Goal: Find contact information: Find contact information

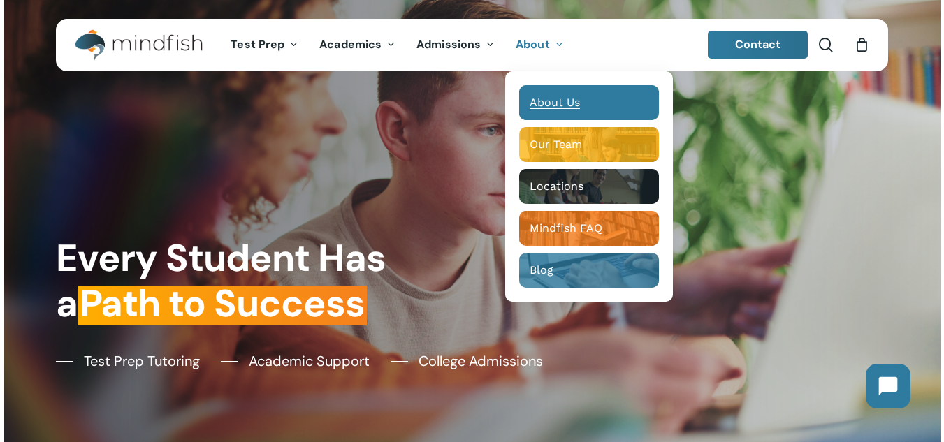
click at [554, 104] on span "About Us" at bounding box center [555, 102] width 50 height 13
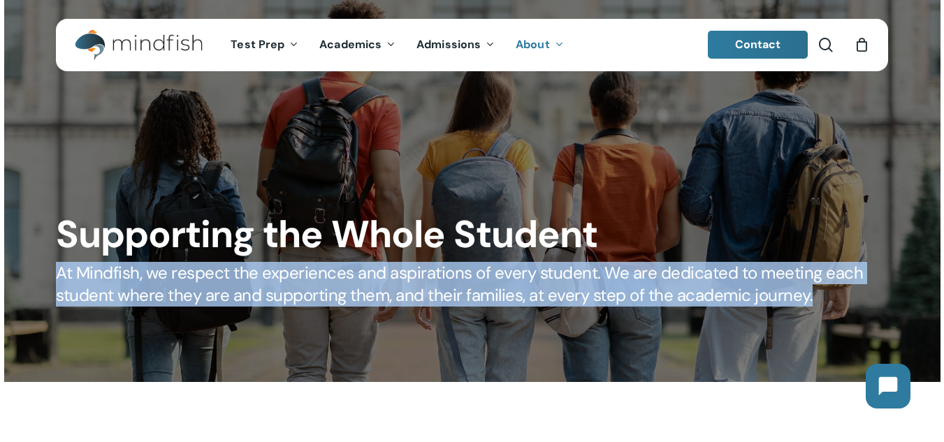
drag, startPoint x: 57, startPoint y: 270, endPoint x: 823, endPoint y: 304, distance: 767.2
click at [823, 304] on div "Supporting the Whole Student At Mindfish, we respect the experiences and aspira…" at bounding box center [472, 259] width 849 height 94
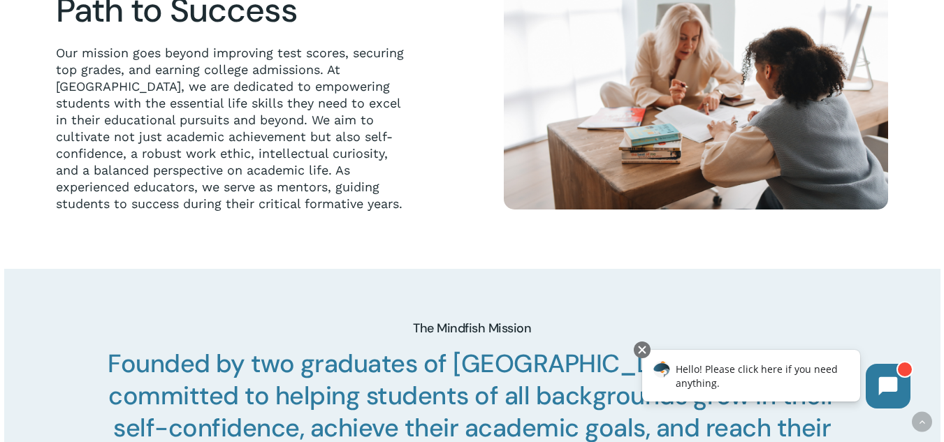
scroll to position [2435, 0]
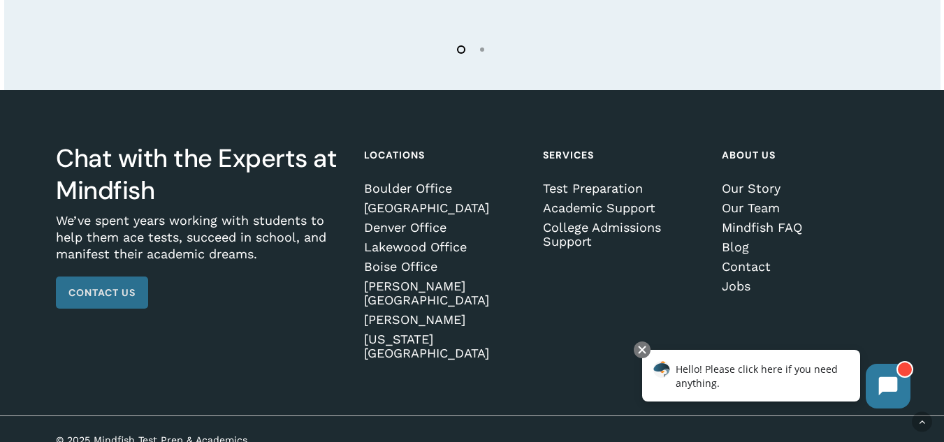
click at [124, 300] on span "Contact Us" at bounding box center [101, 293] width 67 height 14
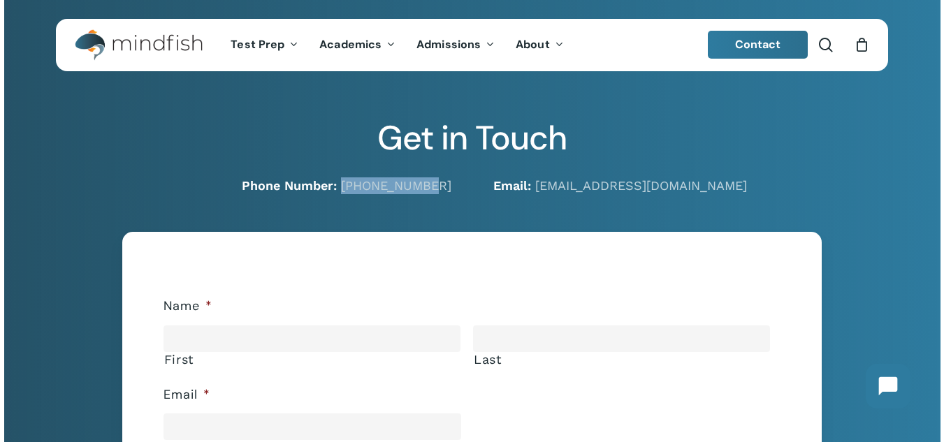
drag, startPoint x: 408, startPoint y: 184, endPoint x: 368, endPoint y: 187, distance: 39.9
click at [368, 187] on div "Phone Number: 720-204-1041" at bounding box center [253, 185] width 437 height 17
